Goal: Find specific page/section: Find specific page/section

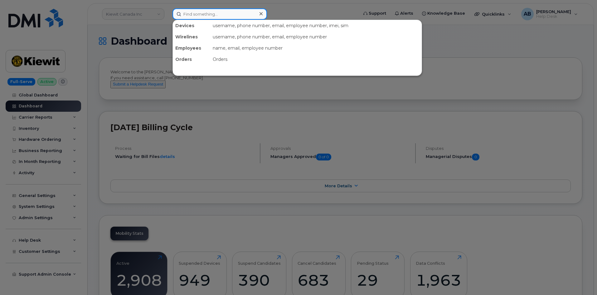
click at [194, 13] on input at bounding box center [219, 13] width 94 height 11
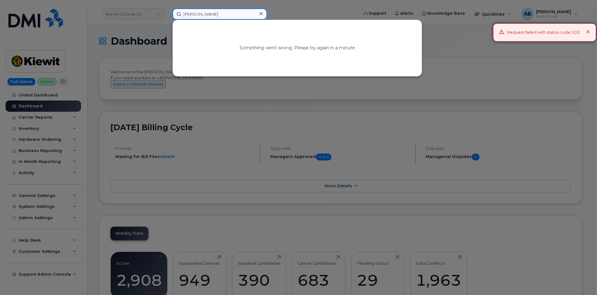
type input "carlos rodriguez"
click at [262, 13] on icon at bounding box center [260, 13] width 3 height 5
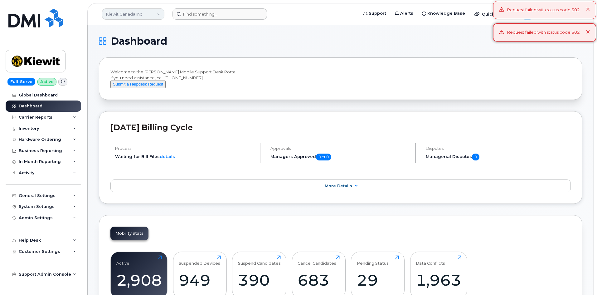
drag, startPoint x: 156, startPoint y: 15, endPoint x: 155, endPoint y: 19, distance: 4.1
click at [156, 15] on link "Kiewit Canada Inc" at bounding box center [133, 13] width 62 height 11
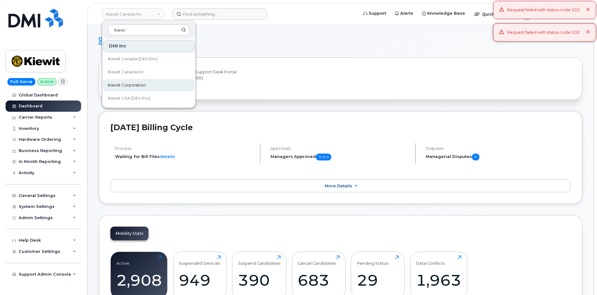
type input "kiewi"
click at [130, 83] on span "Kiewit Corporation" at bounding box center [127, 85] width 38 height 6
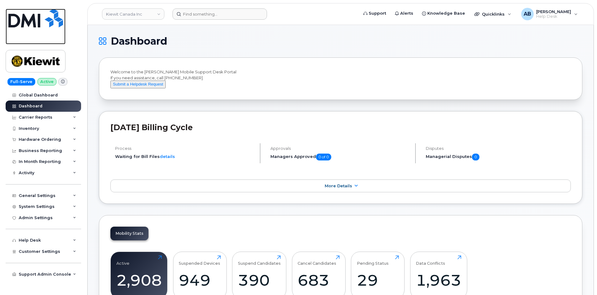
click at [22, 14] on img at bounding box center [35, 18] width 55 height 19
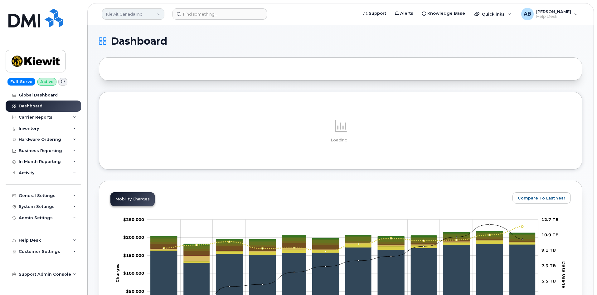
click at [137, 13] on link "Kiewit Canada Inc" at bounding box center [133, 13] width 62 height 11
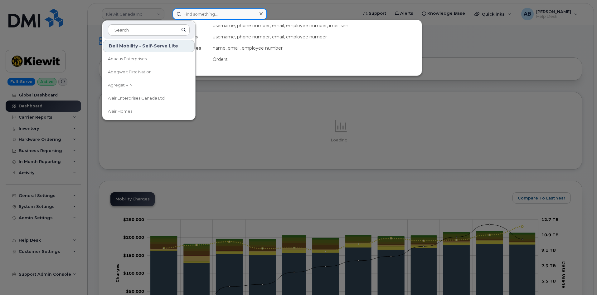
click at [201, 14] on input at bounding box center [219, 13] width 94 height 11
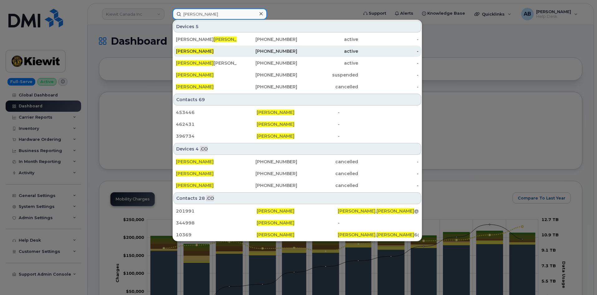
type input "carlos rodriguez"
click at [238, 54] on div "346-848-5725" at bounding box center [267, 51] width 61 height 6
click at [267, 55] on div "346-848-5725" at bounding box center [267, 51] width 61 height 11
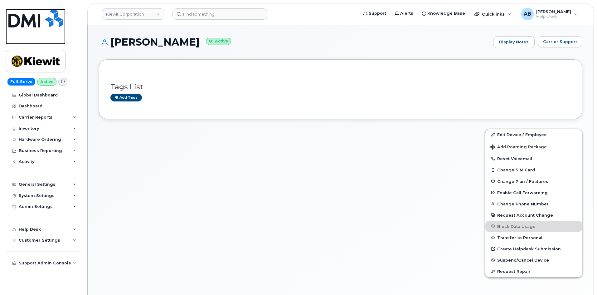
click at [35, 17] on img at bounding box center [35, 18] width 55 height 19
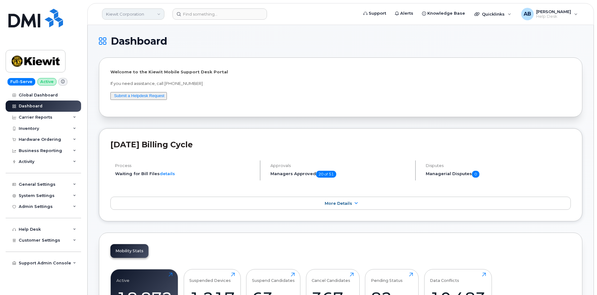
click at [131, 15] on link "Kiewit Corporation" at bounding box center [133, 13] width 62 height 11
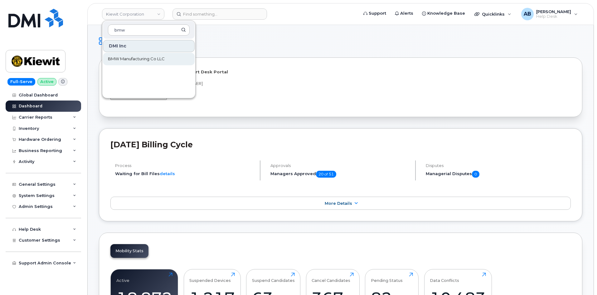
type input "bmw"
click at [136, 56] on span "BMW Manufacturing Co LLC" at bounding box center [136, 59] width 57 height 6
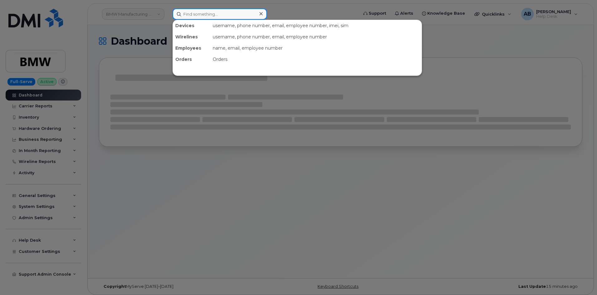
click at [200, 12] on input at bounding box center [219, 13] width 94 height 11
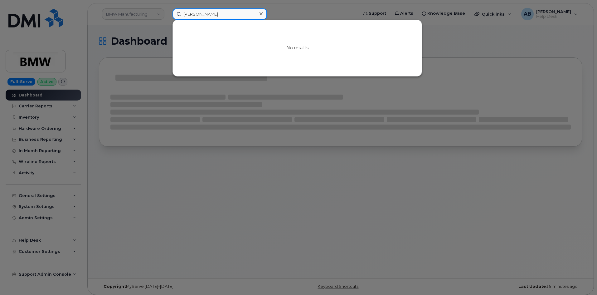
type input "ricardo manning"
click at [302, 10] on div at bounding box center [298, 147] width 597 height 295
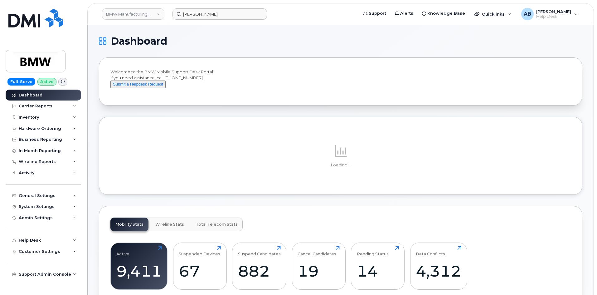
click at [195, 21] on header "BMW Manufacturing Co LLC ricardo manning Support Alerts Knowledge Base Quicklin…" at bounding box center [340, 14] width 506 height 22
click at [225, 15] on input "ricardo manning" at bounding box center [219, 13] width 94 height 11
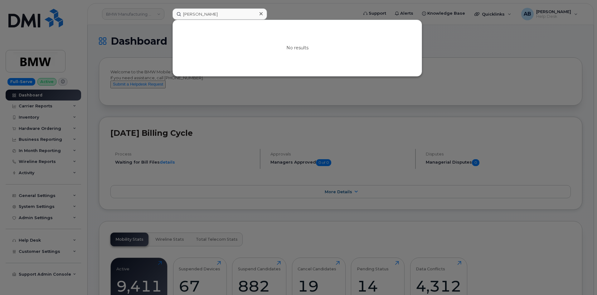
click at [329, 11] on div at bounding box center [298, 147] width 597 height 295
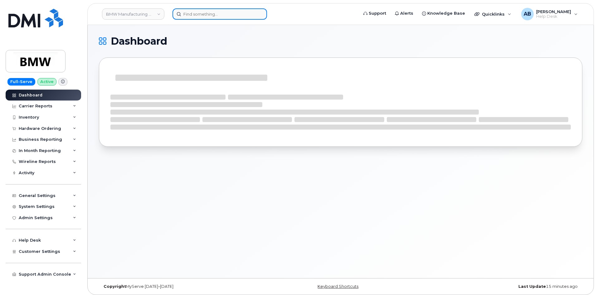
click at [199, 15] on input at bounding box center [219, 13] width 94 height 11
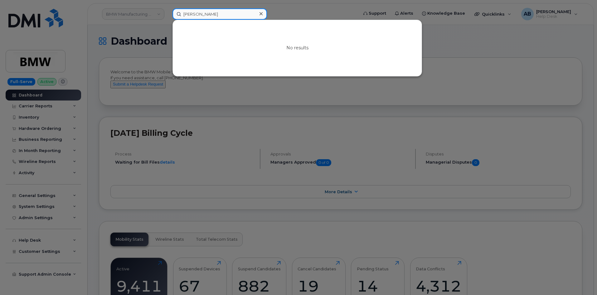
type input "ricardo manning"
click at [310, 5] on div at bounding box center [298, 147] width 597 height 295
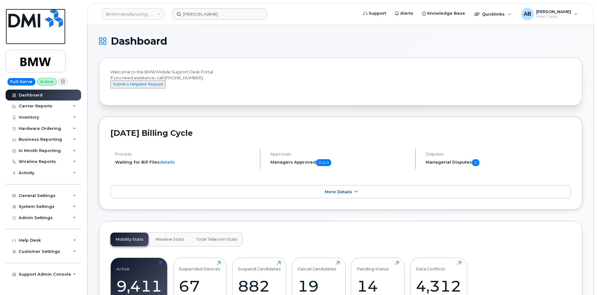
click at [20, 26] on img at bounding box center [35, 18] width 55 height 19
